Goal: Task Accomplishment & Management: Use online tool/utility

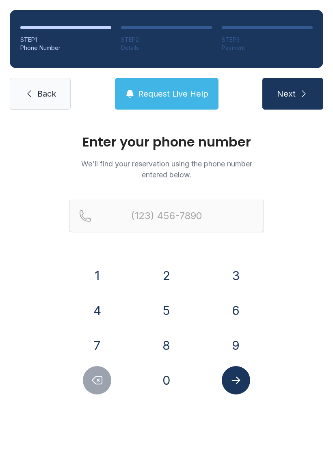
click at [95, 339] on button "7" at bounding box center [97, 345] width 28 height 28
click at [170, 380] on button "0" at bounding box center [166, 380] width 28 height 28
click at [242, 319] on button "6" at bounding box center [236, 310] width 28 height 28
click at [163, 272] on button "2" at bounding box center [166, 275] width 28 height 28
click at [240, 346] on button "9" at bounding box center [236, 345] width 28 height 28
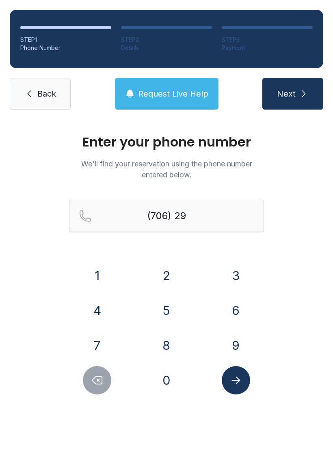
click at [96, 349] on button "7" at bounding box center [97, 345] width 28 height 28
click at [169, 347] on button "8" at bounding box center [166, 345] width 28 height 28
click at [92, 341] on button "7" at bounding box center [97, 345] width 28 height 28
click at [229, 345] on button "9" at bounding box center [236, 345] width 28 height 28
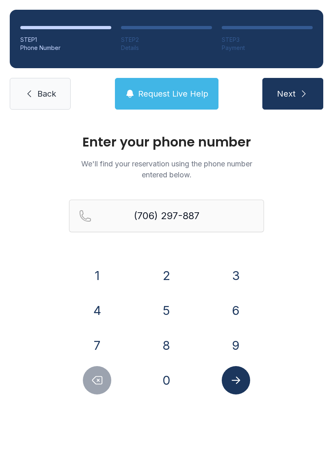
type input "[PHONE_NUMBER]"
click at [240, 381] on icon "Submit lookup form" at bounding box center [236, 380] width 12 height 12
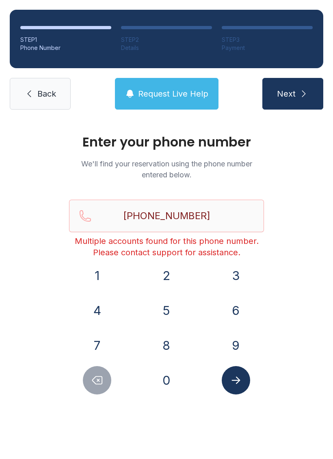
click at [34, 91] on link "Back" at bounding box center [40, 94] width 61 height 32
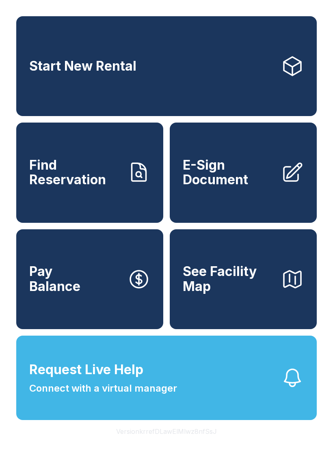
click at [241, 184] on span "E-Sign Document" at bounding box center [229, 173] width 92 height 30
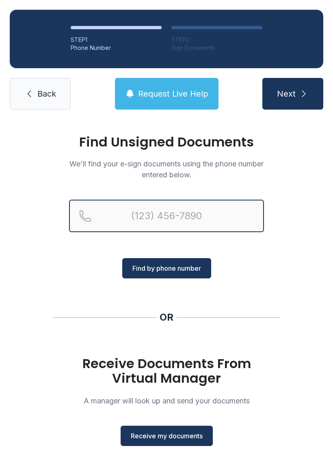
click at [125, 213] on input "Reservation phone number" at bounding box center [166, 216] width 195 height 32
type input "[PHONE_NUMBER]"
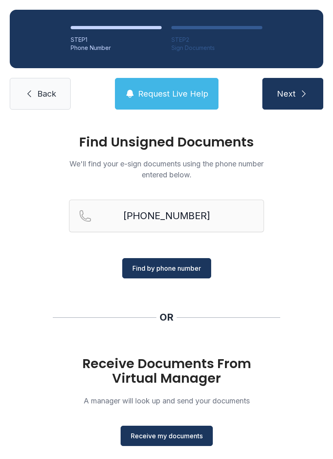
click at [189, 266] on span "Find by phone number" at bounding box center [166, 268] width 69 height 10
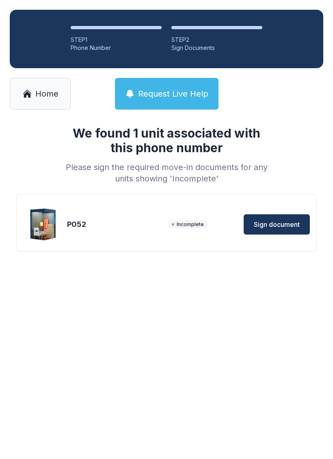
click at [276, 224] on span "Sign document" at bounding box center [277, 225] width 46 height 10
